Goal: Answer question/provide support: Share knowledge or assist other users

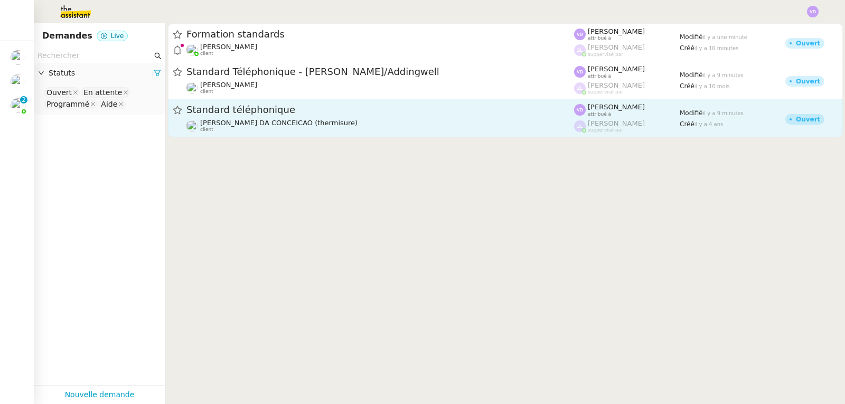
click at [243, 124] on span "[PERSON_NAME] DA CONCEICAO (thermisure)" at bounding box center [278, 123] width 157 height 8
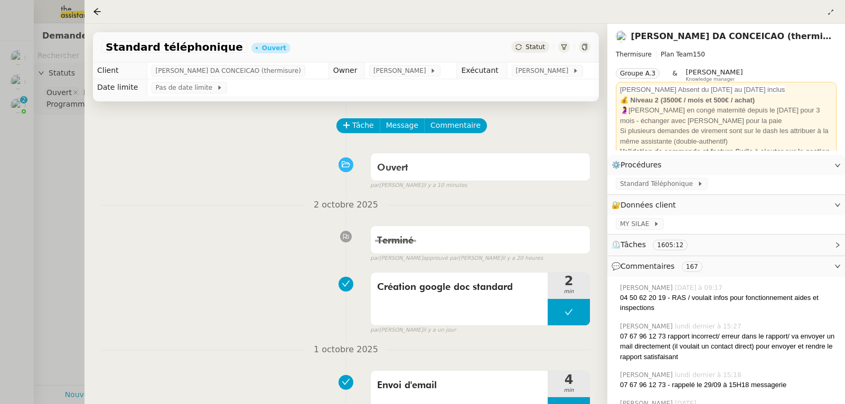
click at [47, 179] on div at bounding box center [422, 202] width 845 height 404
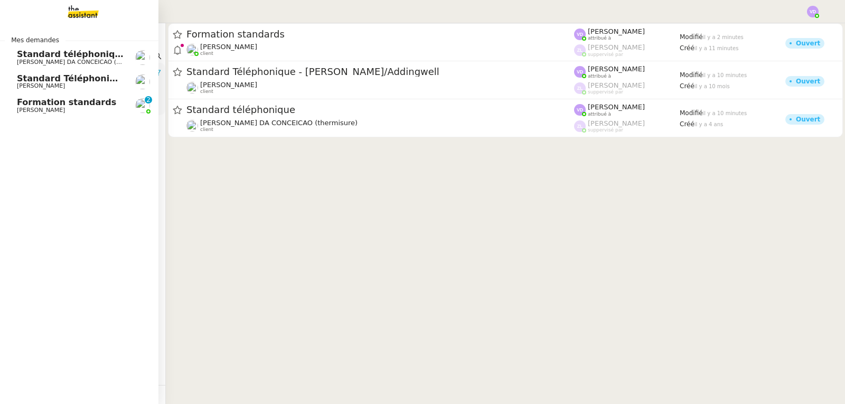
drag, startPoint x: 22, startPoint y: 77, endPoint x: 78, endPoint y: 92, distance: 58.1
click at [22, 77] on span "Standard Téléphonique - [PERSON_NAME]/Addingwell" at bounding box center [144, 78] width 255 height 10
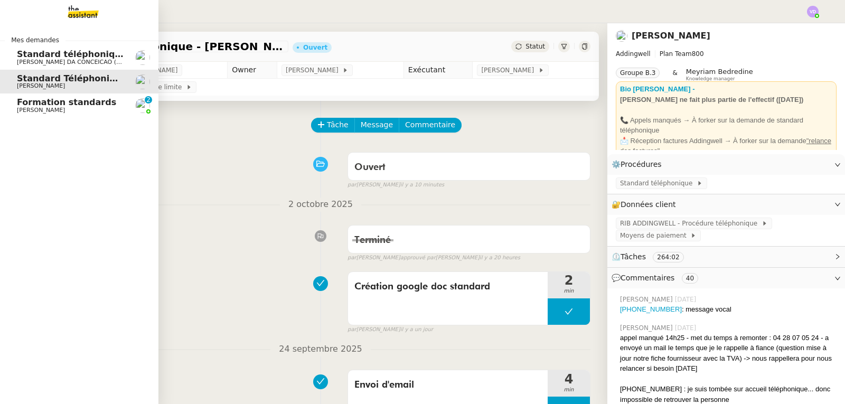
click at [26, 58] on span "Standard téléphonique" at bounding box center [72, 54] width 110 height 10
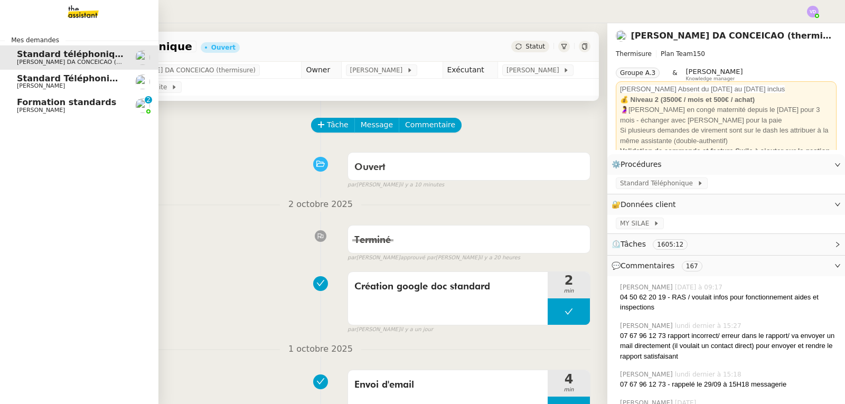
click at [80, 84] on span "[PERSON_NAME]" at bounding box center [70, 86] width 107 height 6
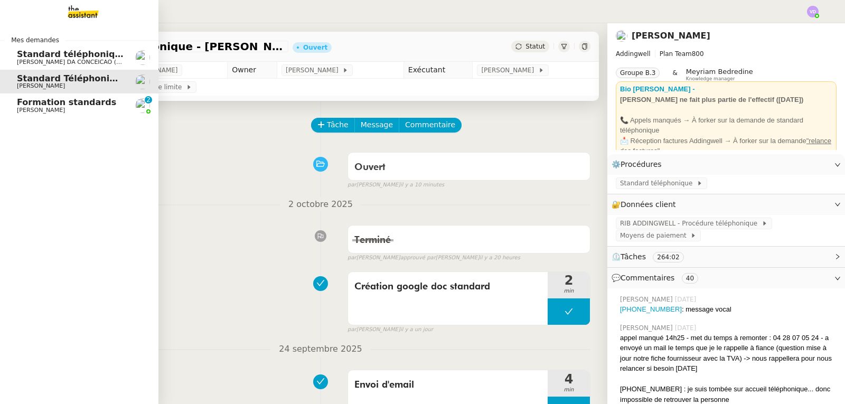
click at [70, 103] on span "Formation standards" at bounding box center [66, 102] width 99 height 10
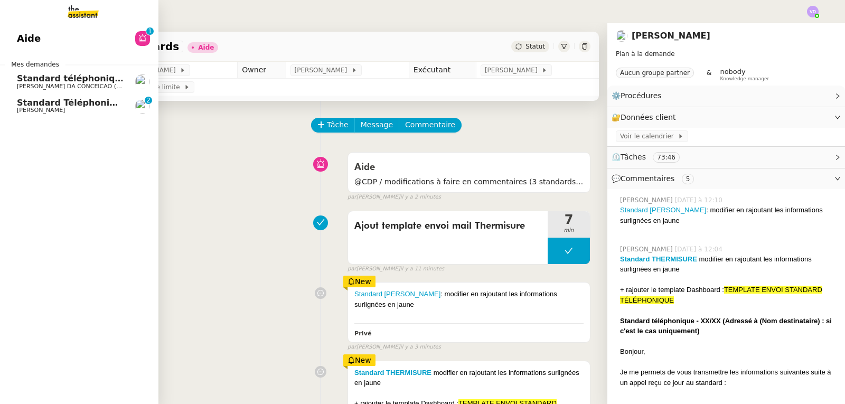
click at [29, 36] on span "Aide" at bounding box center [29, 39] width 24 height 16
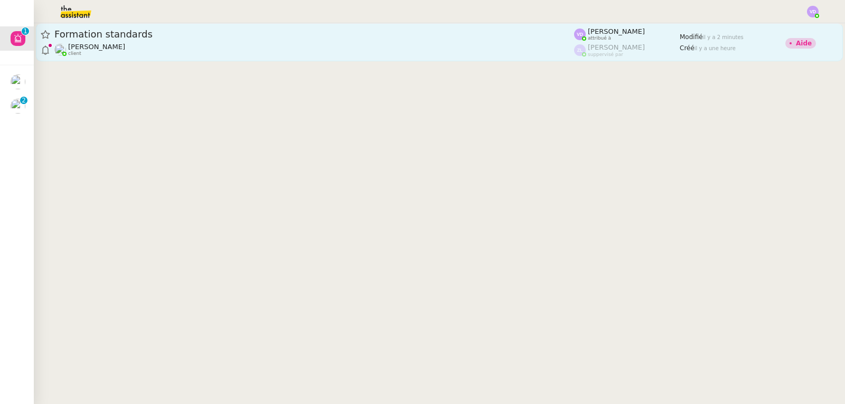
click at [231, 36] on span "Formation standards" at bounding box center [314, 35] width 520 height 10
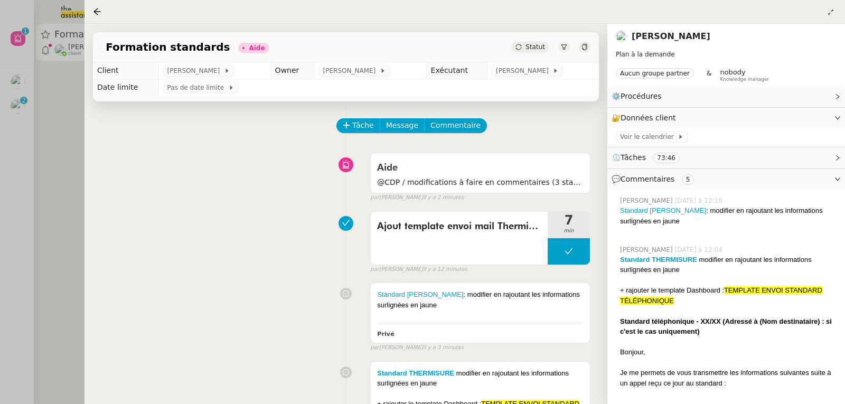
click at [2, 163] on div at bounding box center [422, 202] width 845 height 404
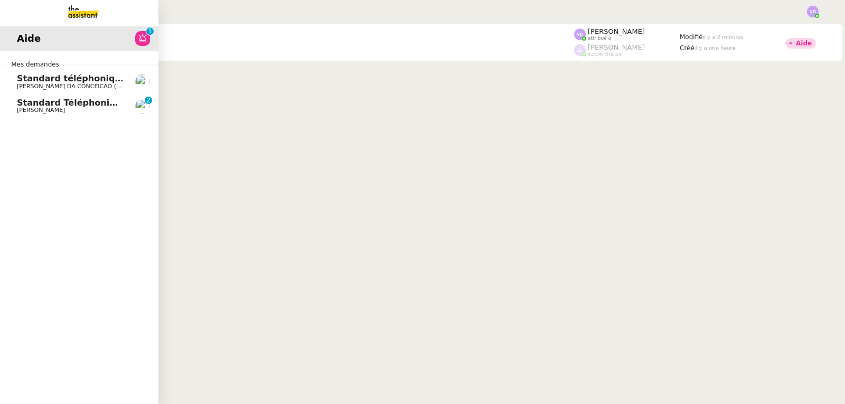
click at [27, 103] on span "Standard Téléphonique - [PERSON_NAME]/Addingwell" at bounding box center [144, 103] width 255 height 10
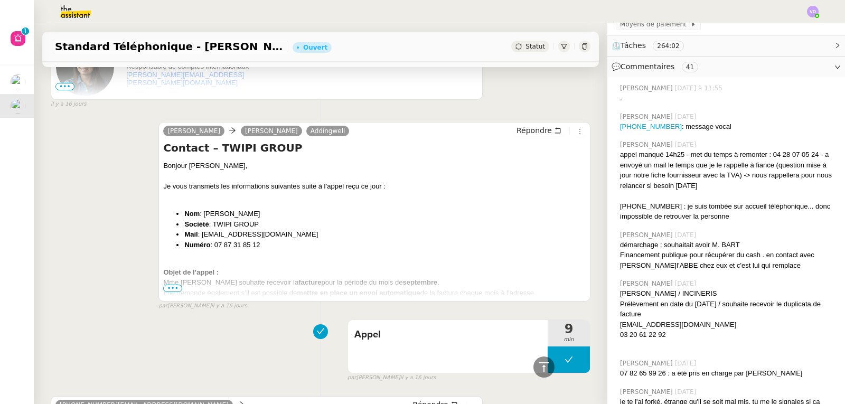
scroll to position [1215, 0]
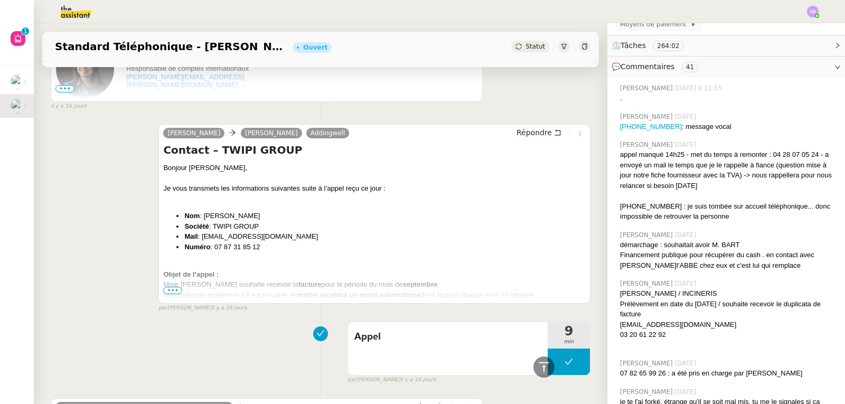
click at [169, 293] on span "•••" at bounding box center [172, 290] width 19 height 7
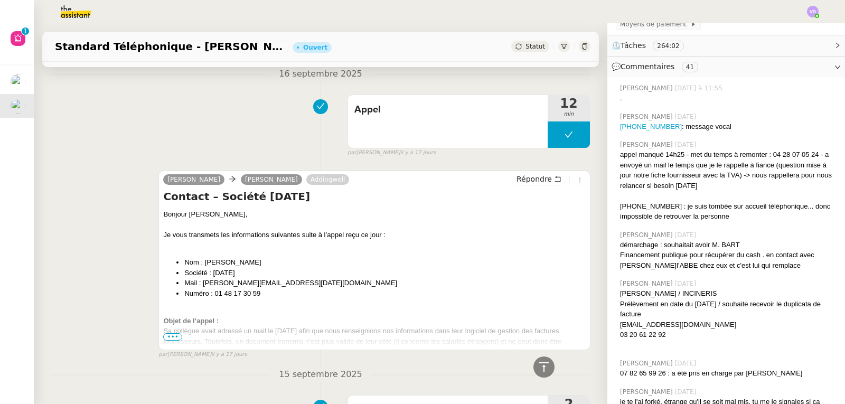
scroll to position [1797, 0]
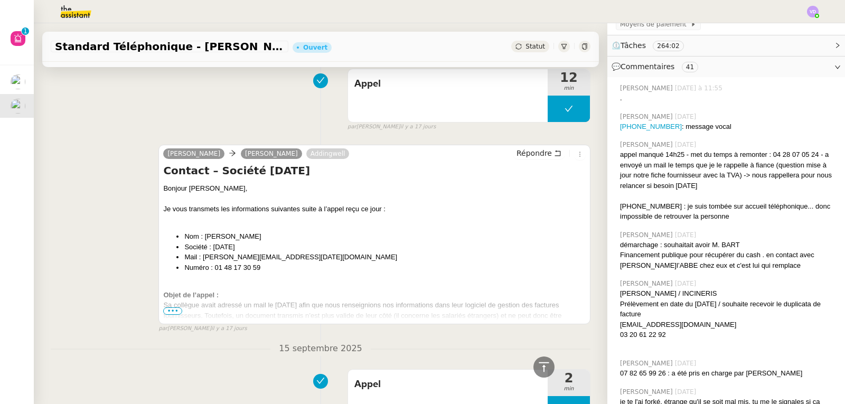
click at [175, 308] on span "•••" at bounding box center [172, 311] width 19 height 7
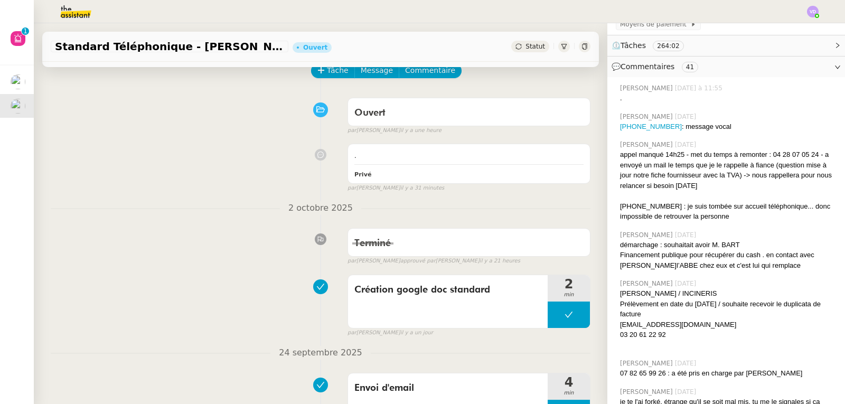
scroll to position [0, 0]
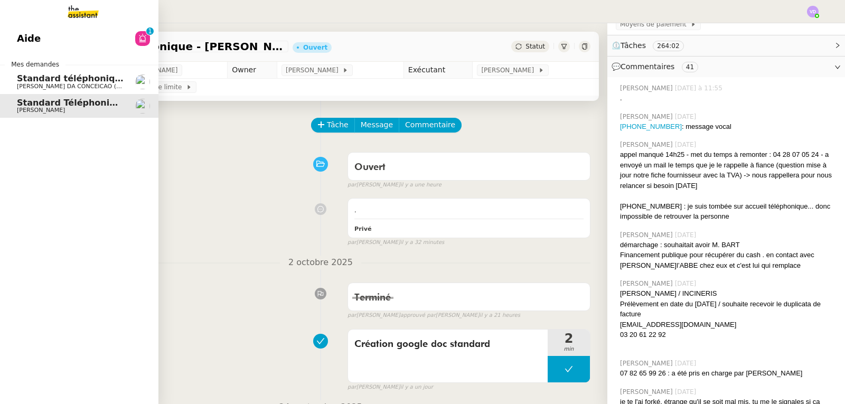
click at [27, 36] on span "Aide" at bounding box center [29, 39] width 24 height 16
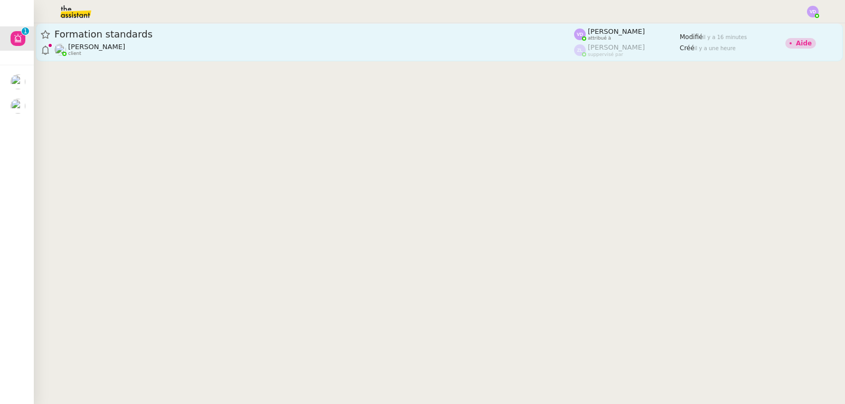
click at [296, 50] on div "[PERSON_NAME] client" at bounding box center [314, 50] width 520 height 14
